Goal: Navigation & Orientation: Find specific page/section

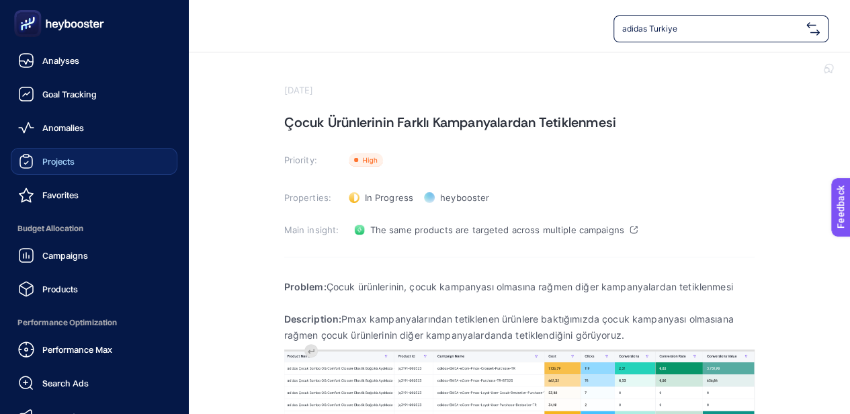
click at [87, 170] on link "Projects" at bounding box center [94, 161] width 167 height 27
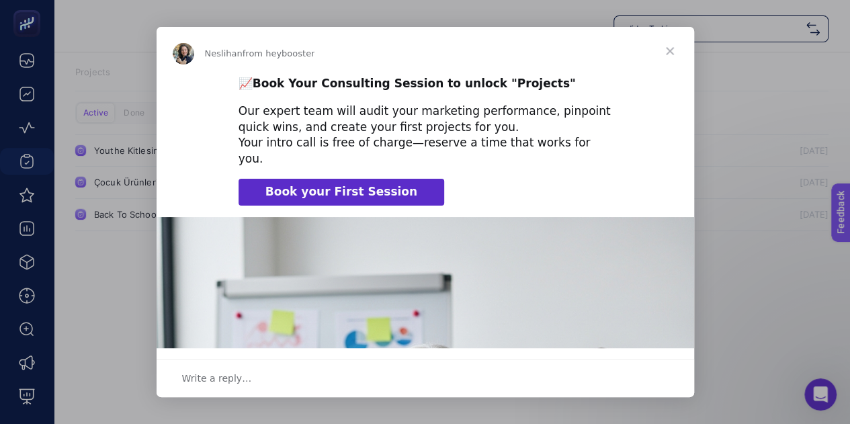
click at [668, 51] on span "Close" at bounding box center [670, 51] width 48 height 48
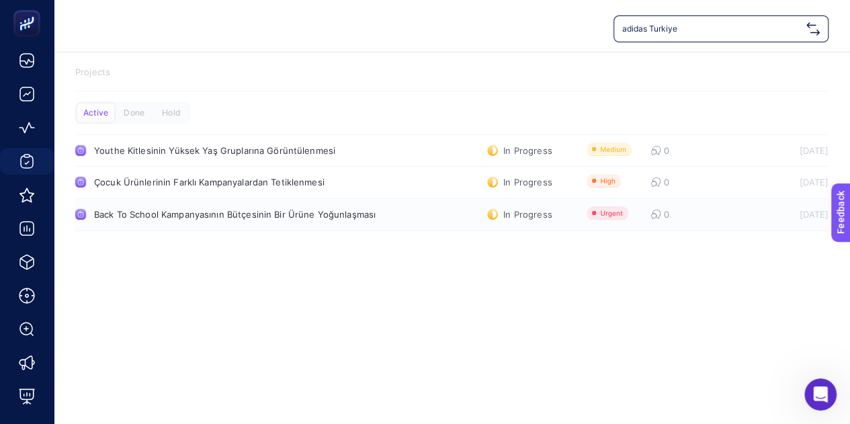
click at [323, 214] on div "Back To School Kampanyasının Bütçesinin Bir Ürüne Yoğunlaşması" at bounding box center [249, 214] width 311 height 11
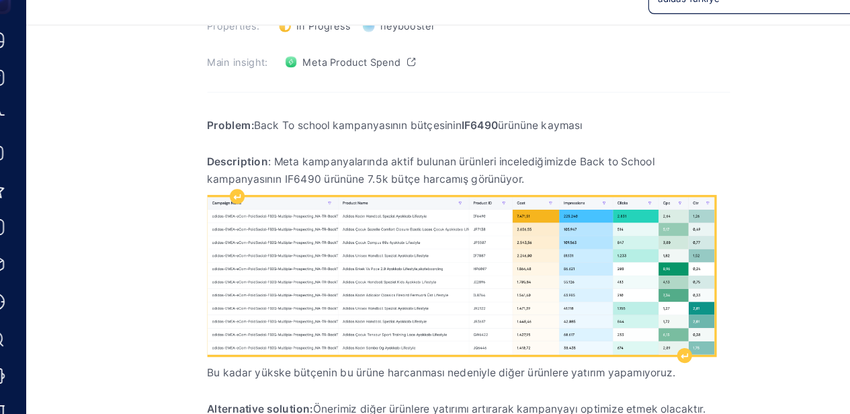
scroll to position [150, 0]
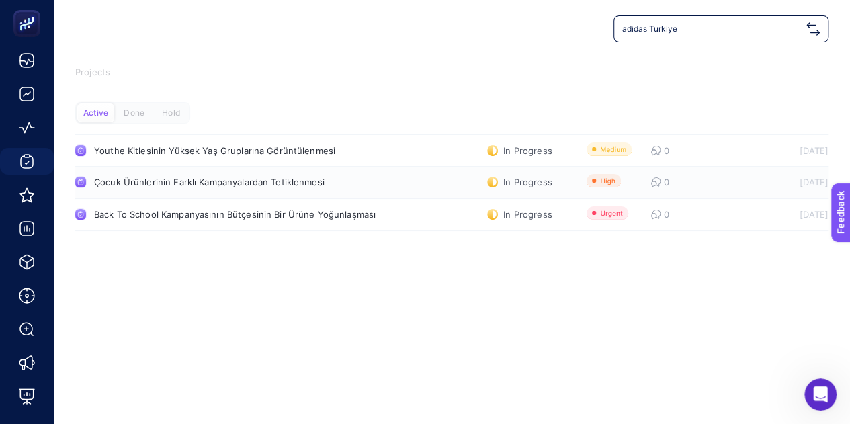
click at [247, 184] on div "Çocuk Ürünlerinin Farklı Kampanyalardan Tetiklenmesi" at bounding box center [249, 182] width 311 height 11
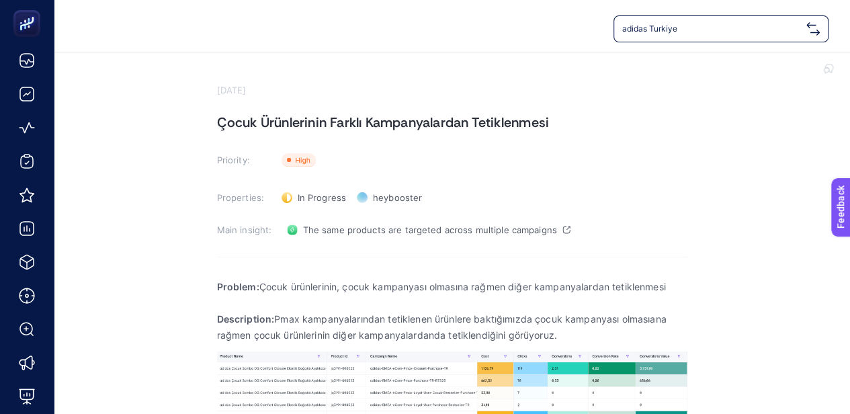
click at [785, 293] on section "[DATE] Çocuk Ürünlerinin Farklı Kampanyalardan Tetiklenmesi Priority: Priority …" at bounding box center [451, 308] width 807 height 512
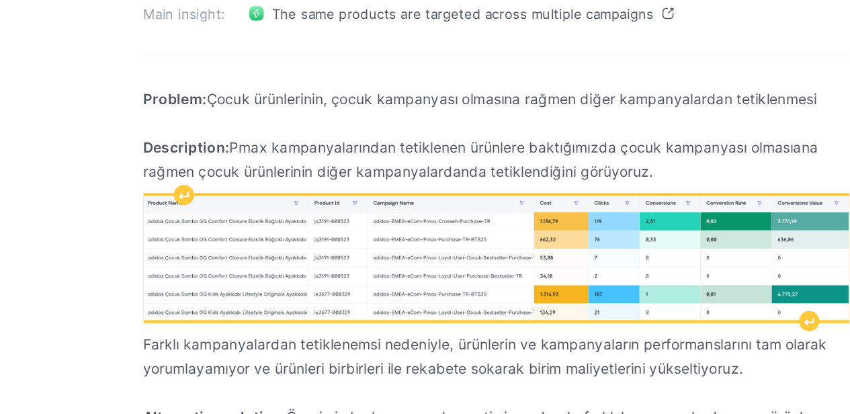
scroll to position [149, 0]
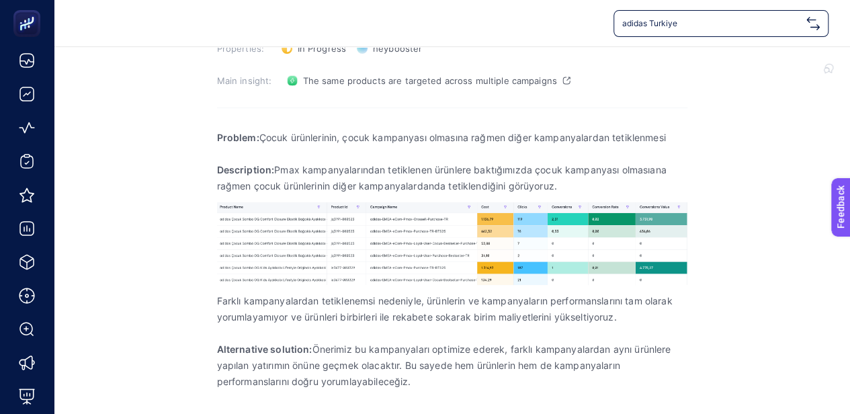
click at [175, 229] on section "[DATE] Çocuk Ürünlerinin Farklı Kampanyalardan Tetiklenmesi Priority: Priority …" at bounding box center [451, 159] width 807 height 512
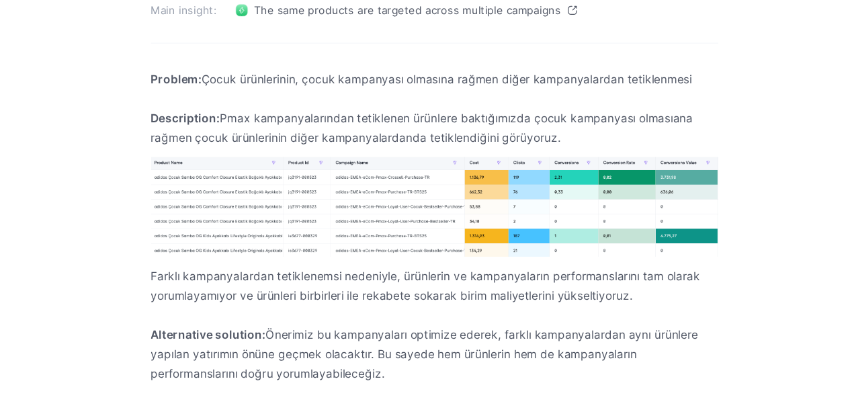
click at [174, 271] on section "[DATE] Çocuk Ürünlerinin Farklı Kampanyalardan Tetiklenmesi Priority: Priority …" at bounding box center [451, 159] width 807 height 512
click at [190, 178] on section "[DATE] Çocuk Ürünlerinin Farklı Kampanyalardan Tetiklenmesi Priority: Priority …" at bounding box center [451, 159] width 807 height 512
click at [189, 166] on section "[DATE] Çocuk Ürünlerinin Farklı Kampanyalardan Tetiklenmesi Priority: Priority …" at bounding box center [451, 159] width 807 height 512
click at [183, 214] on section "[DATE] Çocuk Ürünlerinin Farklı Kampanyalardan Tetiklenmesi Priority: Priority …" at bounding box center [451, 159] width 807 height 512
